Goal: Navigation & Orientation: Understand site structure

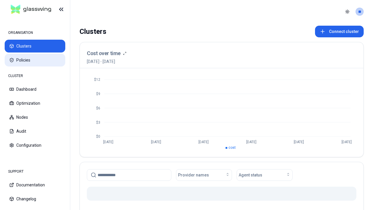
click at [35, 60] on button "Policies" at bounding box center [35, 60] width 61 height 13
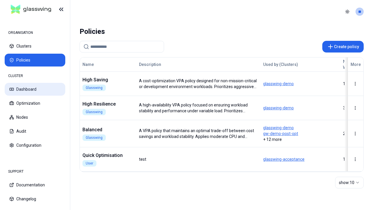
click at [35, 89] on button "Dashboard" at bounding box center [35, 89] width 61 height 13
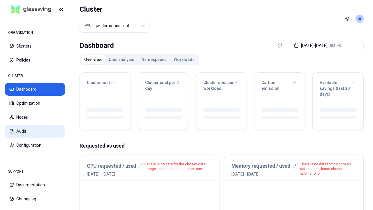
click at [35, 131] on button "Audit" at bounding box center [35, 131] width 61 height 13
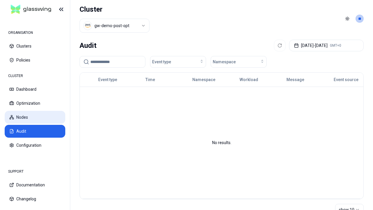
click at [35, 117] on button "Nodes" at bounding box center [35, 117] width 61 height 13
